Goal: Information Seeking & Learning: Find specific page/section

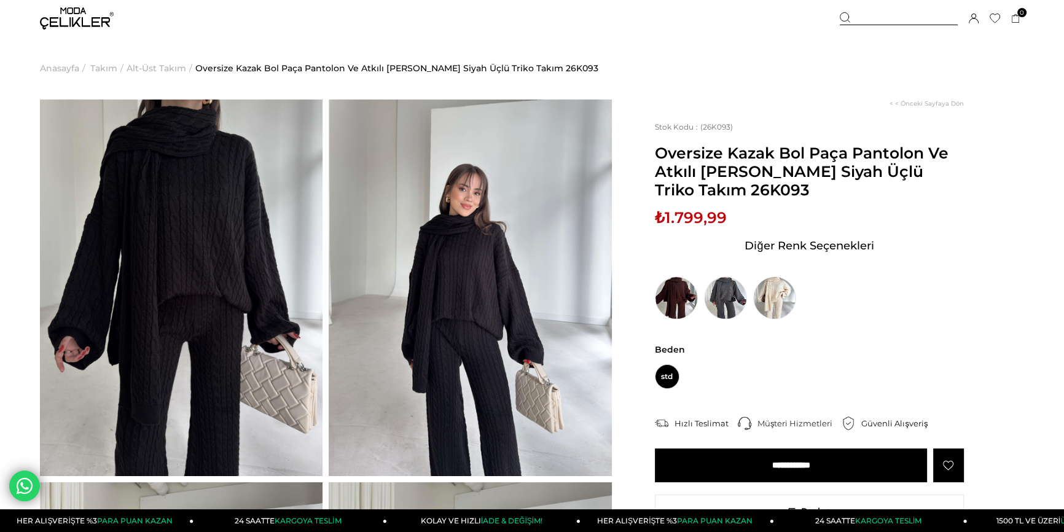
click at [895, 10] on div "Sepetim 0 Ürün Sepetinizde ürün bulunmamaktadır. Genel Toplam : Sepetim SİPARİŞ…" at bounding box center [932, 18] width 184 height 37
click at [892, 12] on div at bounding box center [899, 18] width 118 height 13
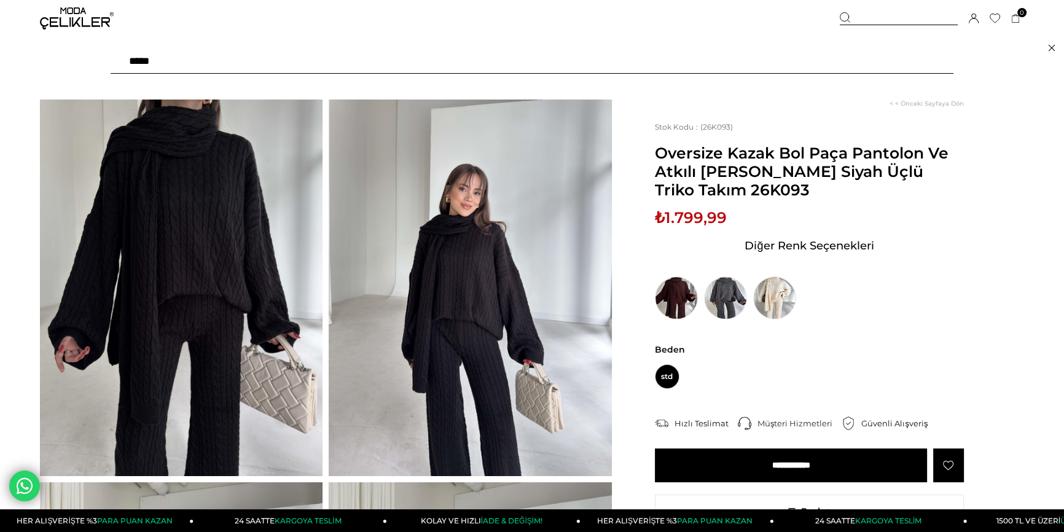
paste input "******"
type input "******"
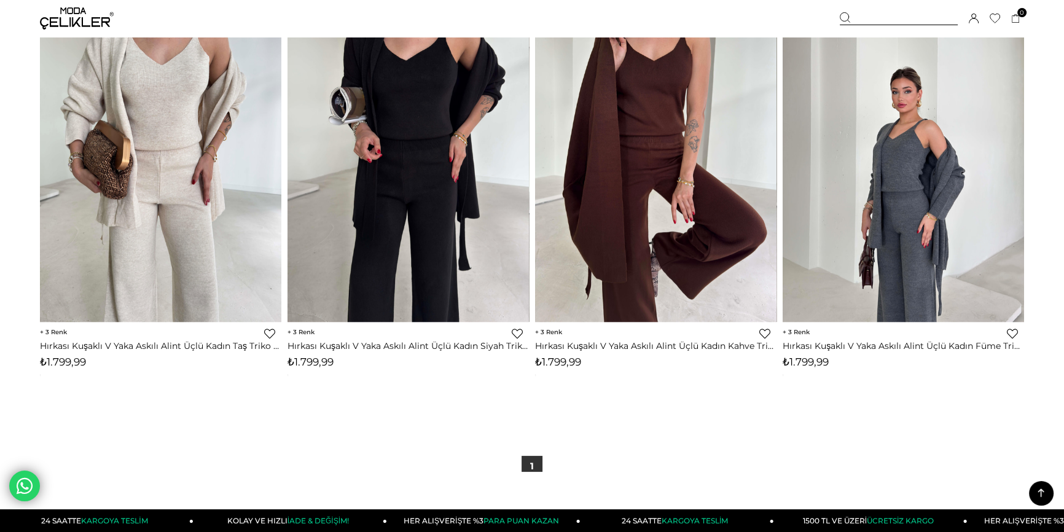
click at [860, 16] on div at bounding box center [899, 18] width 118 height 13
click at [901, 23] on div at bounding box center [899, 18] width 118 height 13
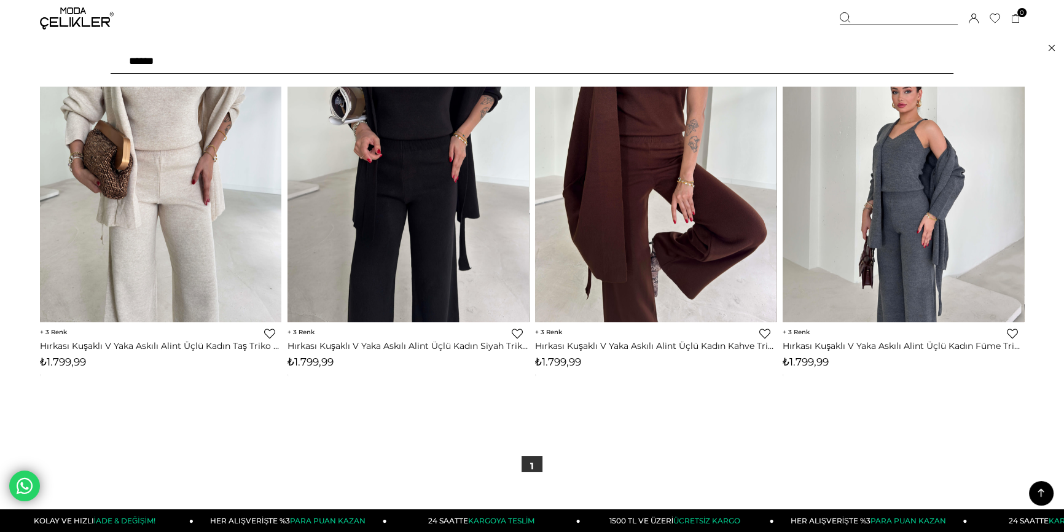
drag, startPoint x: 904, startPoint y: 14, endPoint x: 645, endPoint y: 0, distance: 259.1
click at [904, 15] on div at bounding box center [899, 18] width 118 height 13
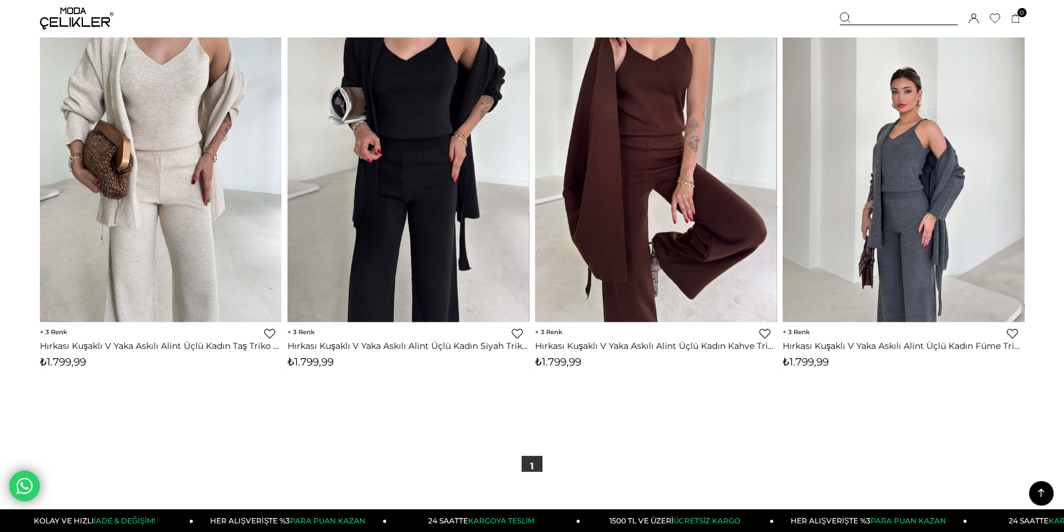
drag, startPoint x: 870, startPoint y: 14, endPoint x: 651, endPoint y: 23, distance: 219.0
click at [870, 14] on div at bounding box center [899, 18] width 118 height 13
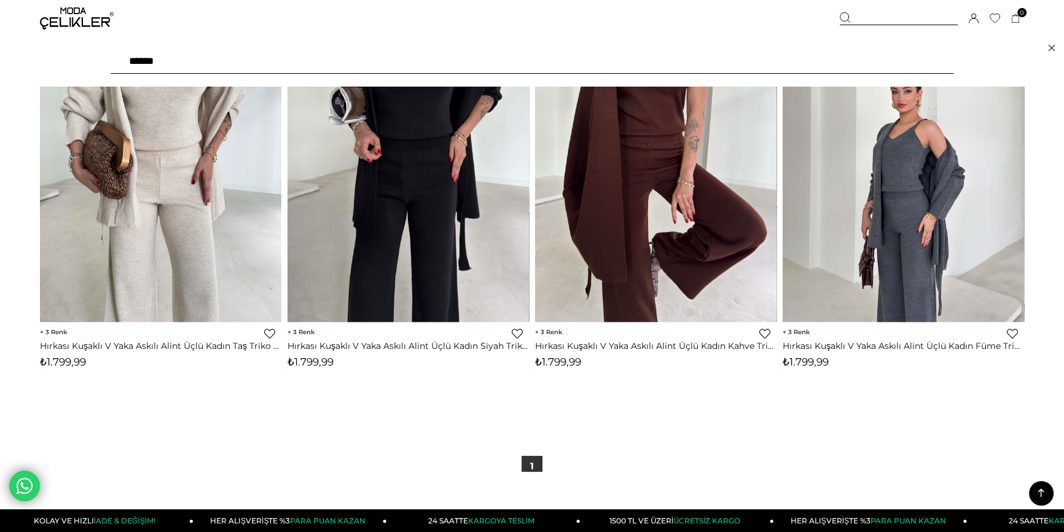
drag, startPoint x: 208, startPoint y: 58, endPoint x: 0, endPoint y: 0, distance: 216.2
click at [0, 1] on div "Menü Üye Girişi Üye Ol Hesabım Çıkış Yap Sepetim Favorilerim Yardım Sepetim 0 Ü…" at bounding box center [532, 18] width 1064 height 37
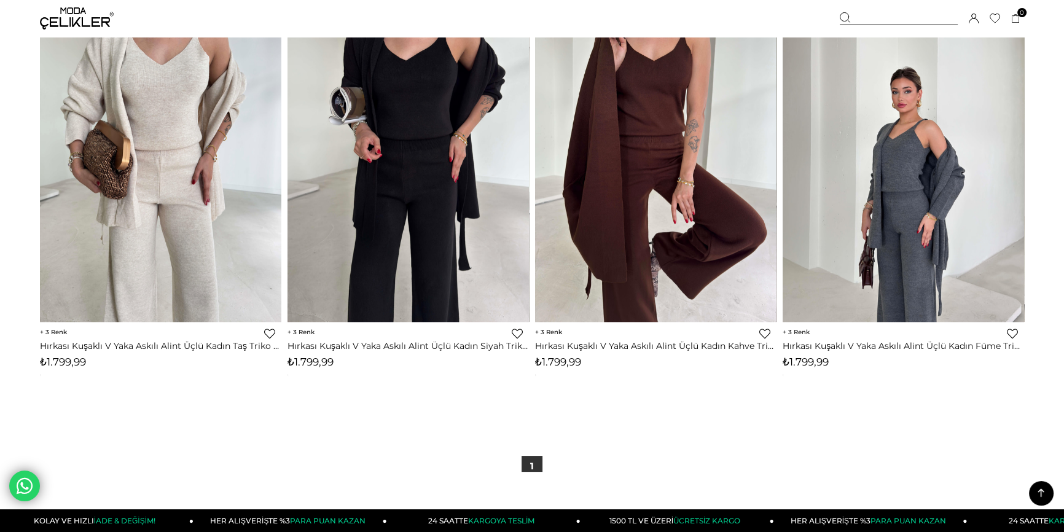
paste input "text"
click at [869, 28] on div "Sepetim 0 Ürün Sepetinizde ürün bulunmamaktadır. Genel Toplam : Sepetim SİPARİŞ…" at bounding box center [932, 18] width 184 height 37
drag, startPoint x: 867, startPoint y: 21, endPoint x: 801, endPoint y: 20, distance: 65.2
click at [867, 21] on div at bounding box center [899, 18] width 118 height 13
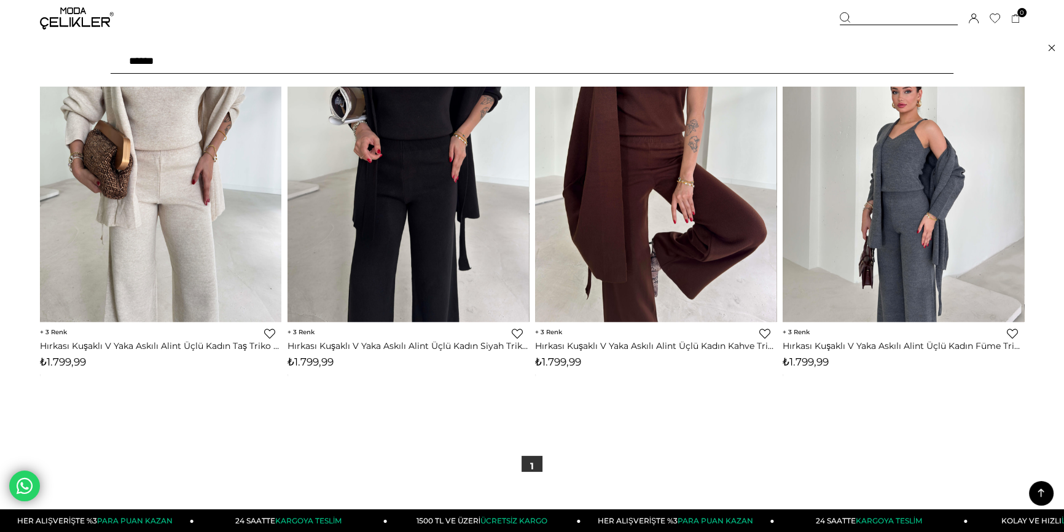
paste input "******"
drag, startPoint x: 0, startPoint y: 24, endPoint x: 3, endPoint y: 10, distance: 13.9
click at [1, 10] on div "Menü Üye Girişi Üye Ol Hesabım Çıkış Yap Sepetim Favorilerim Yardım Sepetim 0 Ü…" at bounding box center [532, 18] width 1064 height 37
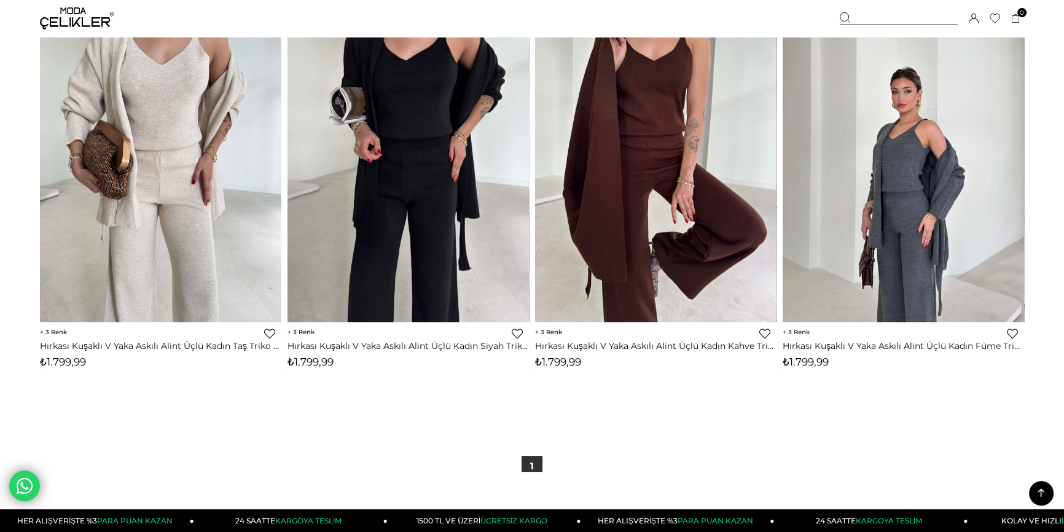
paste input "text"
type input "******"
drag, startPoint x: 862, startPoint y: 20, endPoint x: 808, endPoint y: 24, distance: 54.9
click at [862, 20] on div at bounding box center [899, 18] width 118 height 13
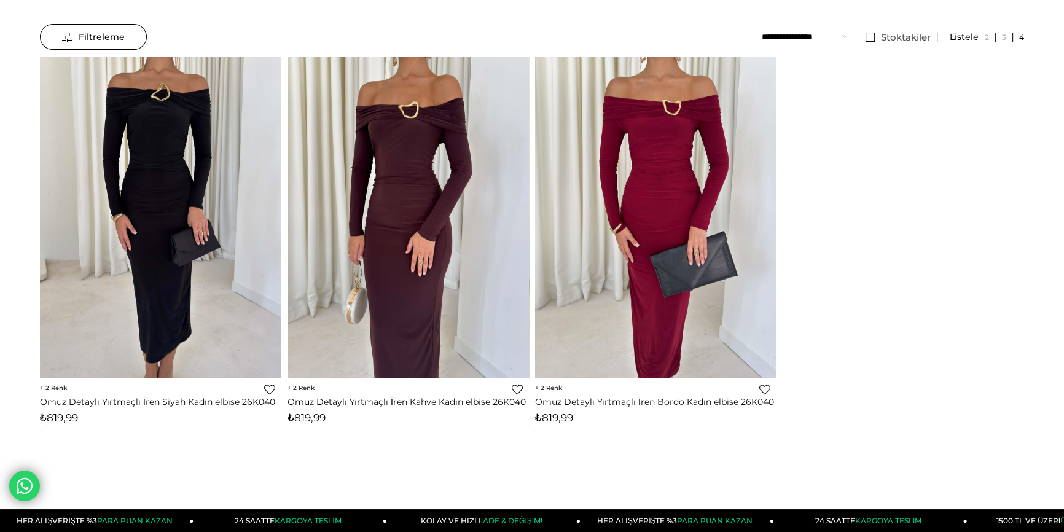
click at [449, 399] on link "Omuz Detaylı Yırtmaçlı İren Kahve Kadın elbise 26K040" at bounding box center [409, 401] width 242 height 11
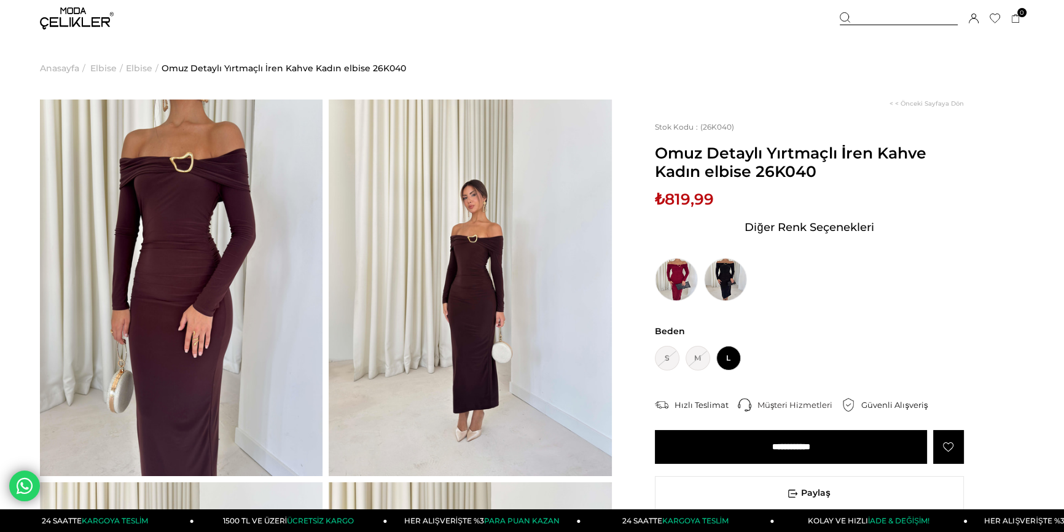
click at [977, 375] on div "< < Önceki Sayfaya Dön Stok Kodu (26K040) Omuz Detaylı Yırtmaçlı İren Kahve Kad…" at bounding box center [818, 377] width 412 height 554
click at [893, 21] on div at bounding box center [899, 18] width 118 height 13
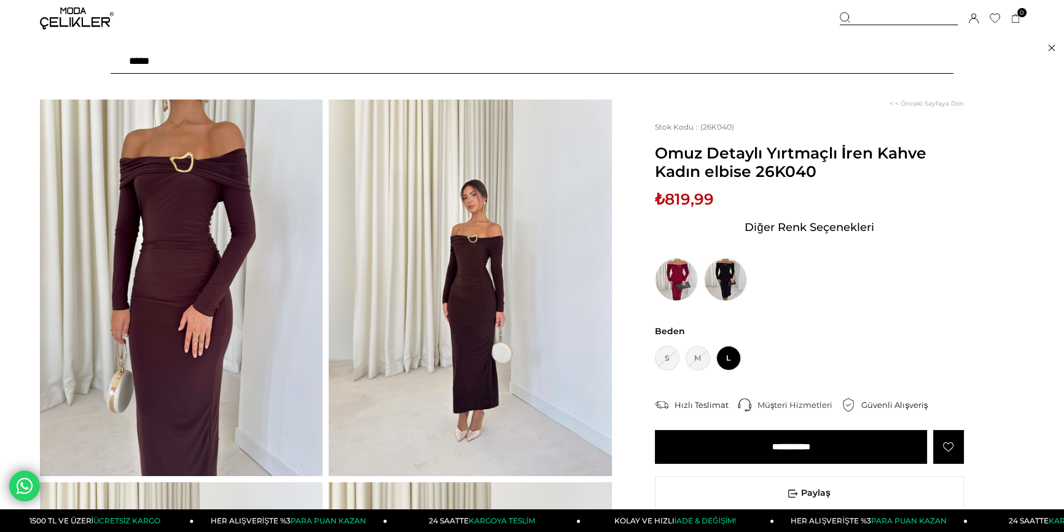
type input "******"
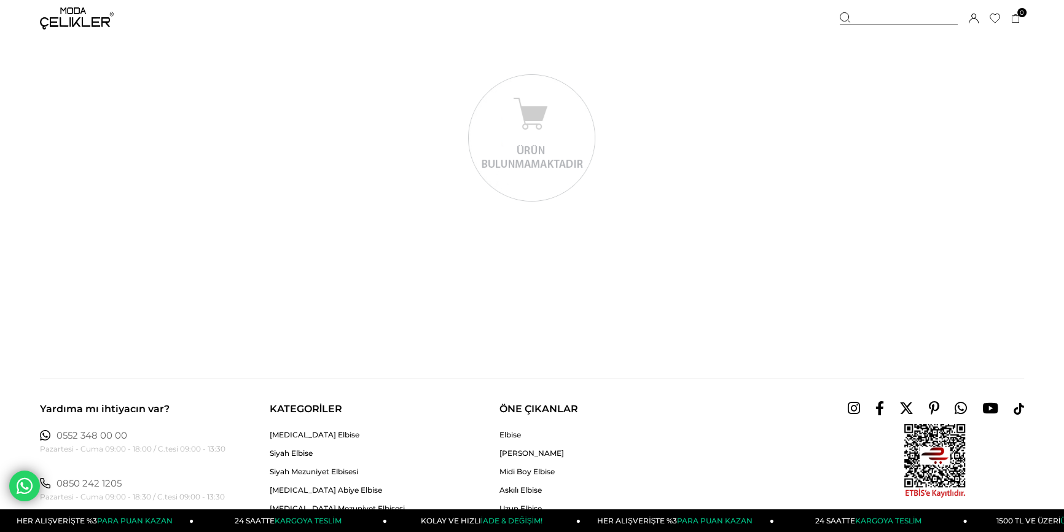
drag, startPoint x: 793, startPoint y: 129, endPoint x: 939, endPoint y: 29, distance: 177.3
click at [793, 129] on div at bounding box center [532, 139] width 991 height 132
